Goal: Task Accomplishment & Management: Manage account settings

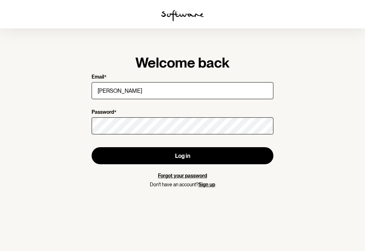
type input "[PERSON_NAME][EMAIL_ADDRESS][PERSON_NAME][DOMAIN_NAME]"
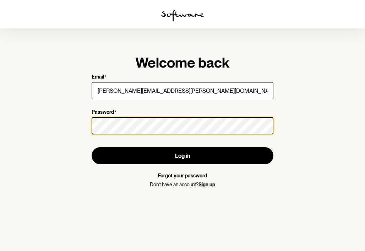
click at [92, 147] on button "Log in" at bounding box center [183, 155] width 182 height 17
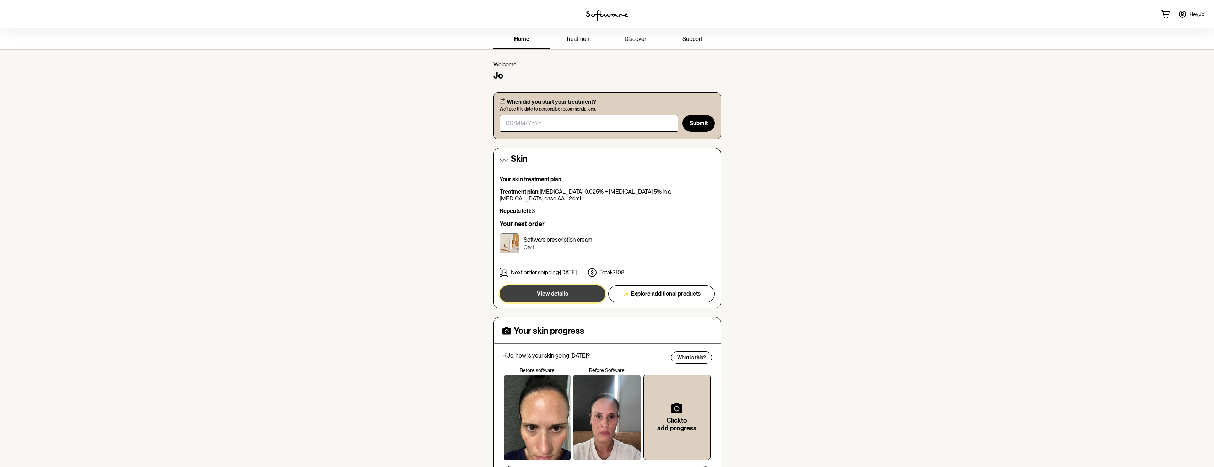
click at [365, 250] on span "View details" at bounding box center [552, 293] width 31 height 7
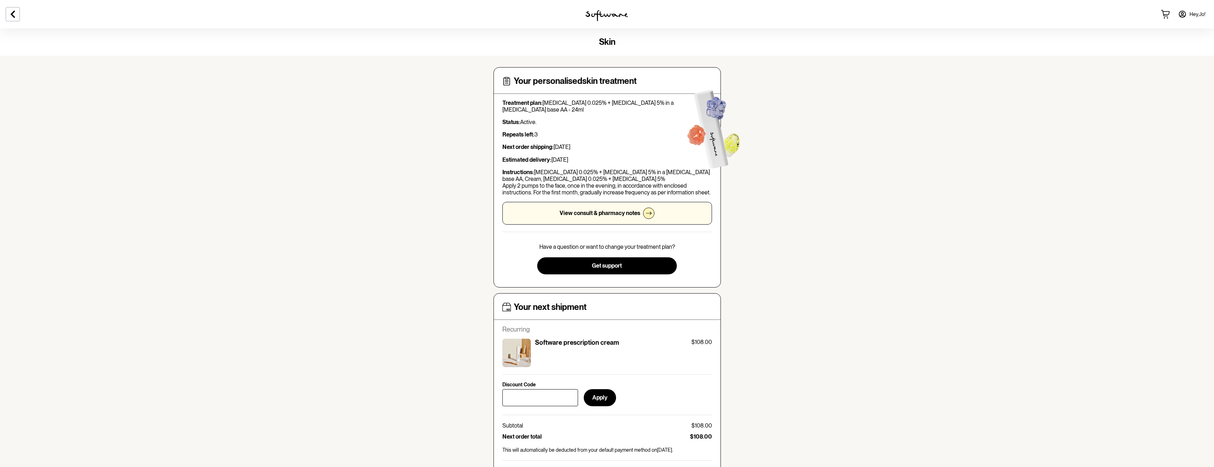
scroll to position [142, 0]
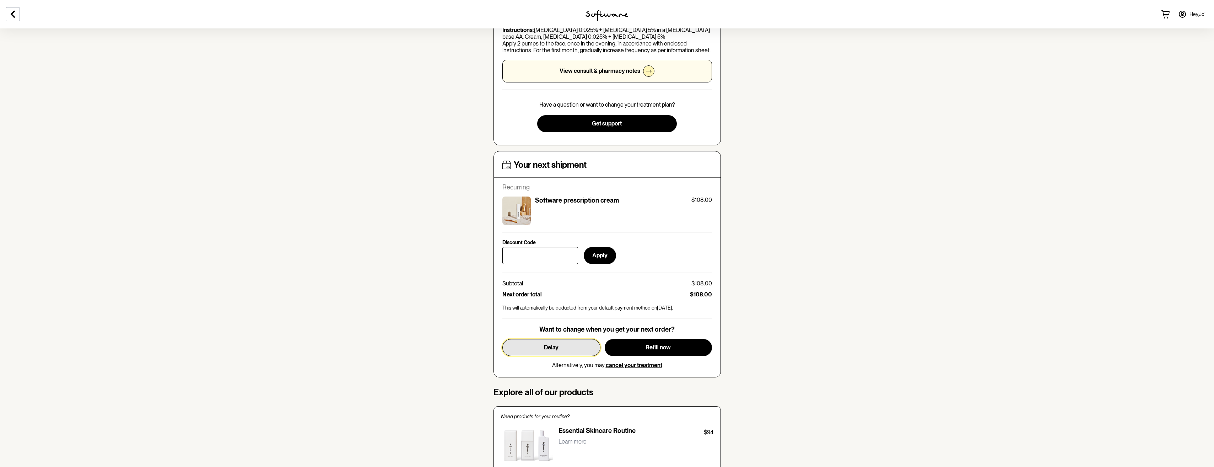
click at [365, 250] on span "Delay" at bounding box center [551, 347] width 15 height 7
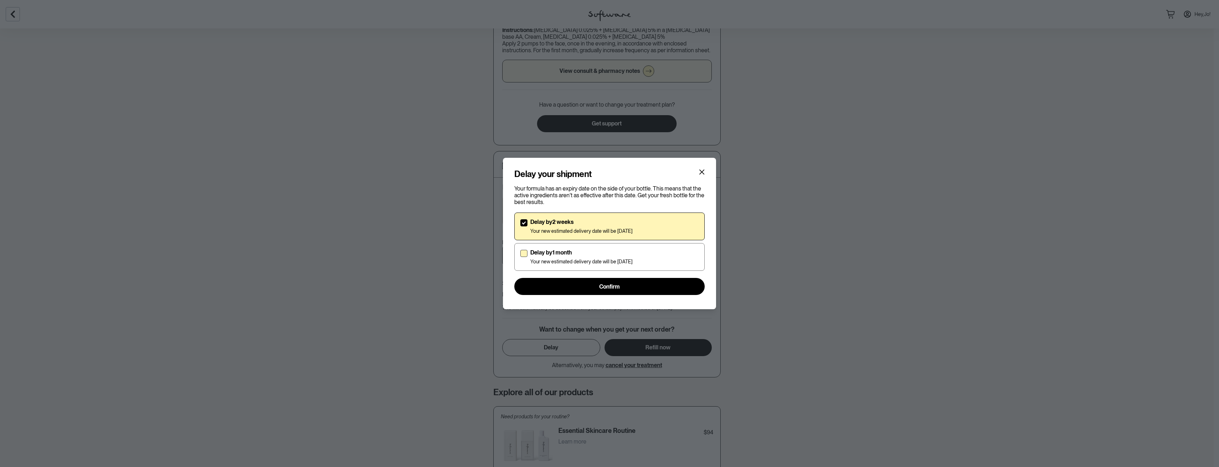
click at [365, 250] on span at bounding box center [523, 253] width 7 height 7
click at [365, 250] on input "Delay by 1 month Your new estimated delivery date will be [DATE]" at bounding box center [520, 257] width 0 height 0
checkbox input "true"
checkbox input "false"
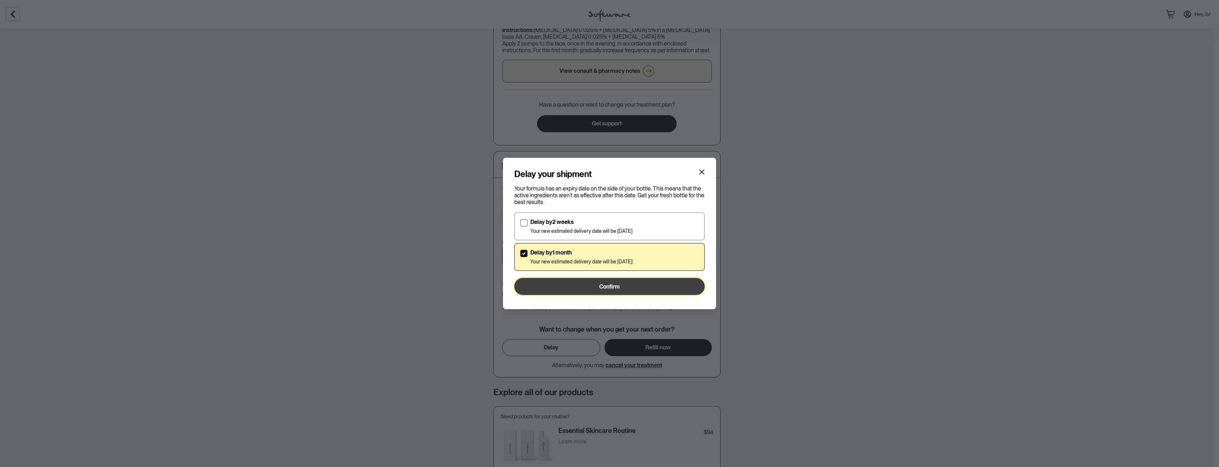
click at [365, 250] on span "Confirm" at bounding box center [609, 286] width 21 height 7
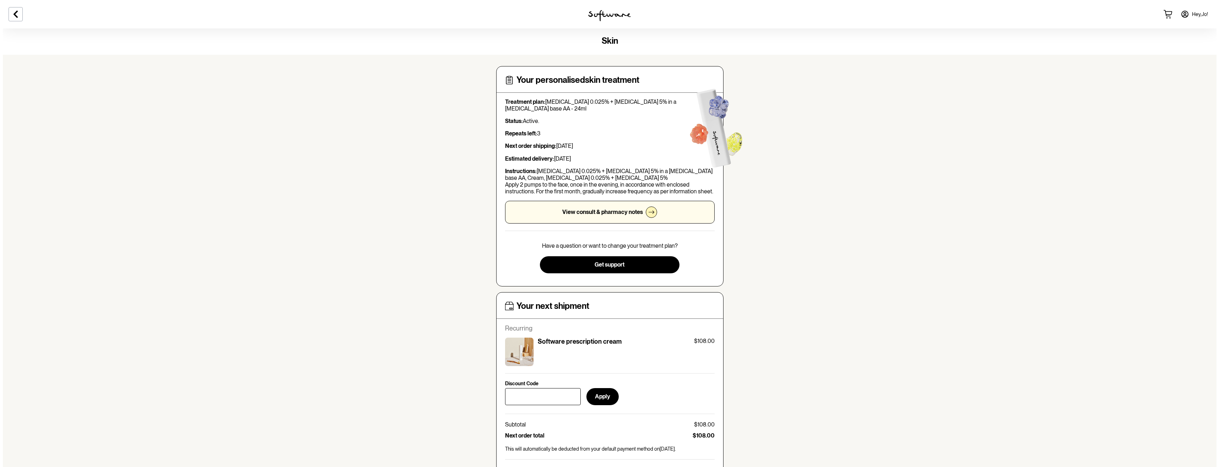
scroll to position [0, 0]
click at [365, 15] on span "Hey, [PERSON_NAME] !" at bounding box center [1197, 14] width 16 height 6
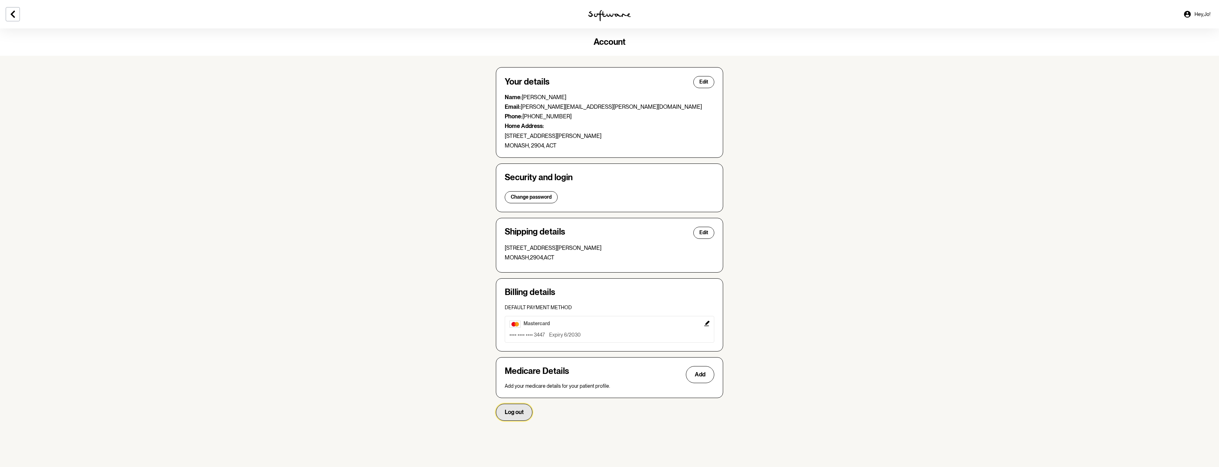
click at [365, 250] on button "Log out" at bounding box center [514, 412] width 37 height 17
